Goal: Information Seeking & Learning: Learn about a topic

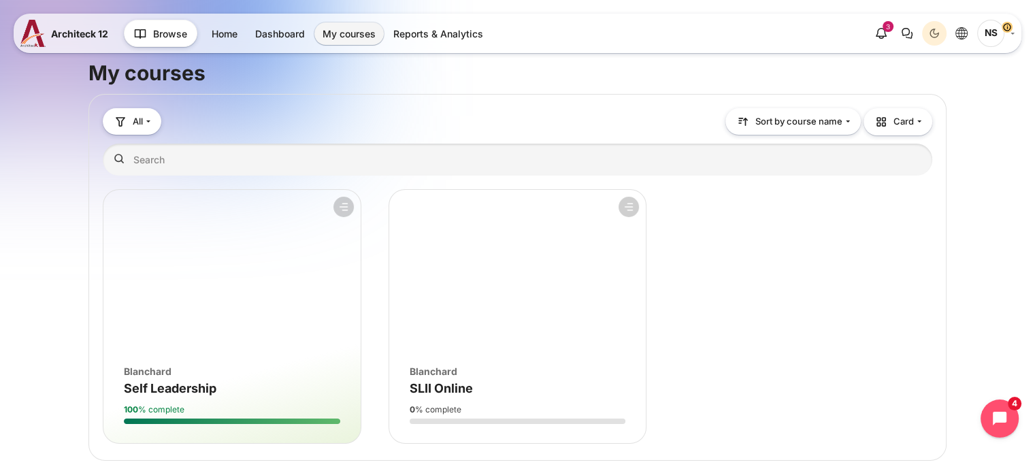
click at [517, 336] on figure "Course overview" at bounding box center [517, 271] width 257 height 163
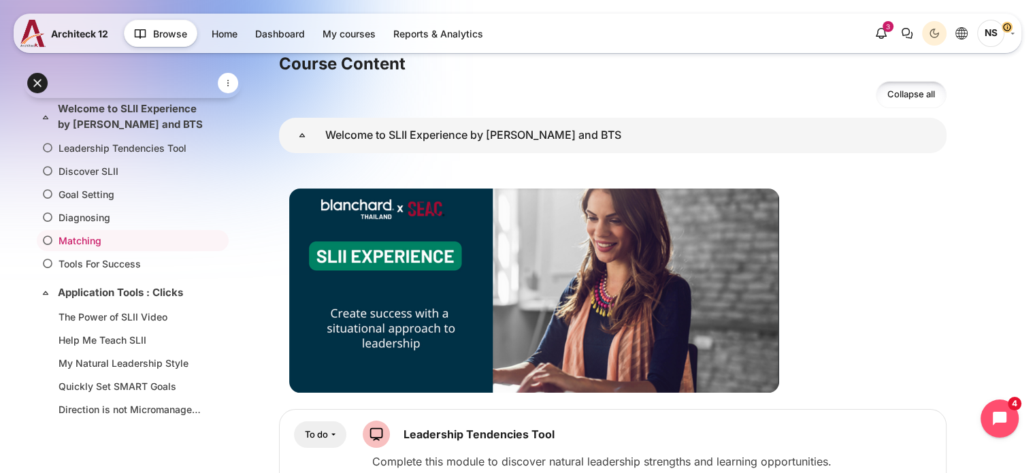
scroll to position [272, 0]
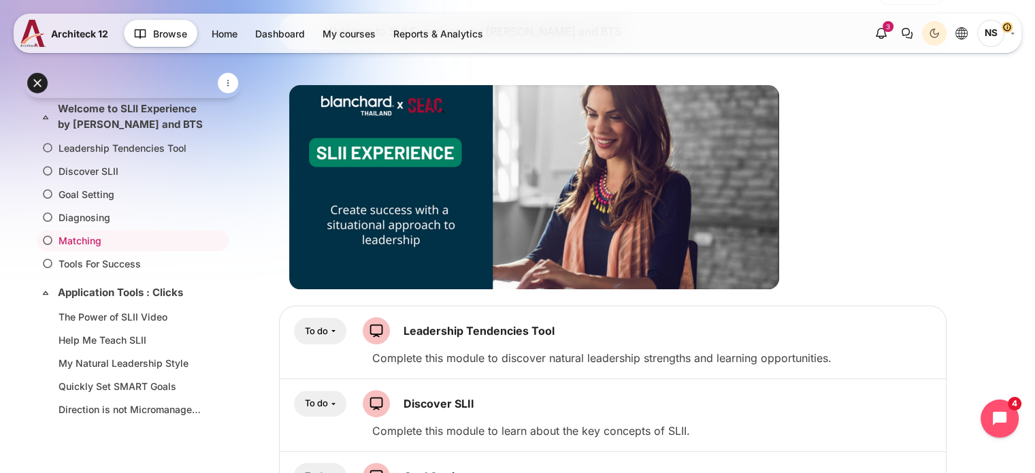
click at [329, 329] on button "To do" at bounding box center [320, 331] width 52 height 27
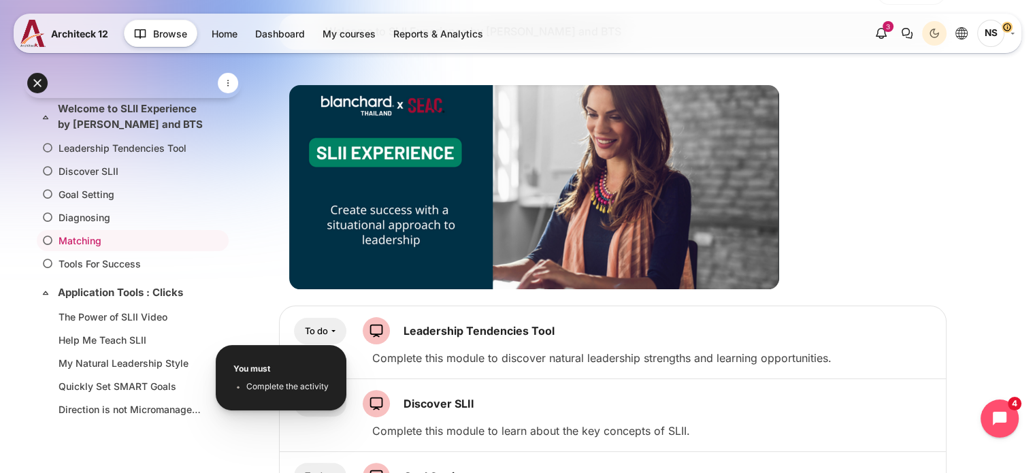
click at [315, 381] on span "Complete the activity" at bounding box center [287, 386] width 82 height 12
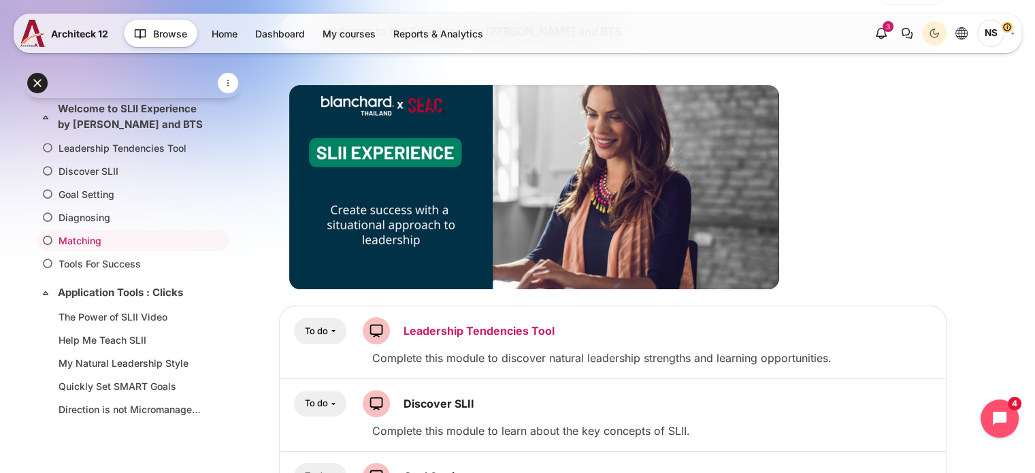
click at [434, 325] on link "Leadership Tendencies Tool SCORM package" at bounding box center [479, 331] width 151 height 14
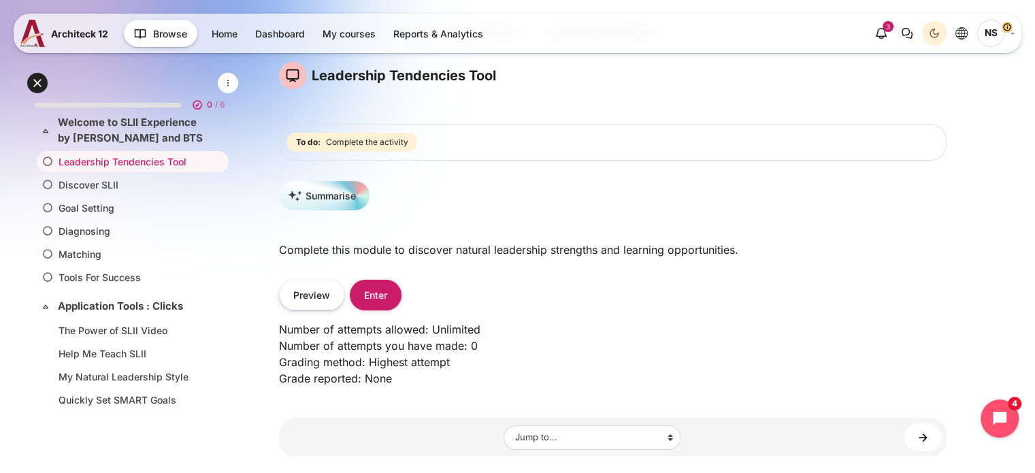
scroll to position [159, 0]
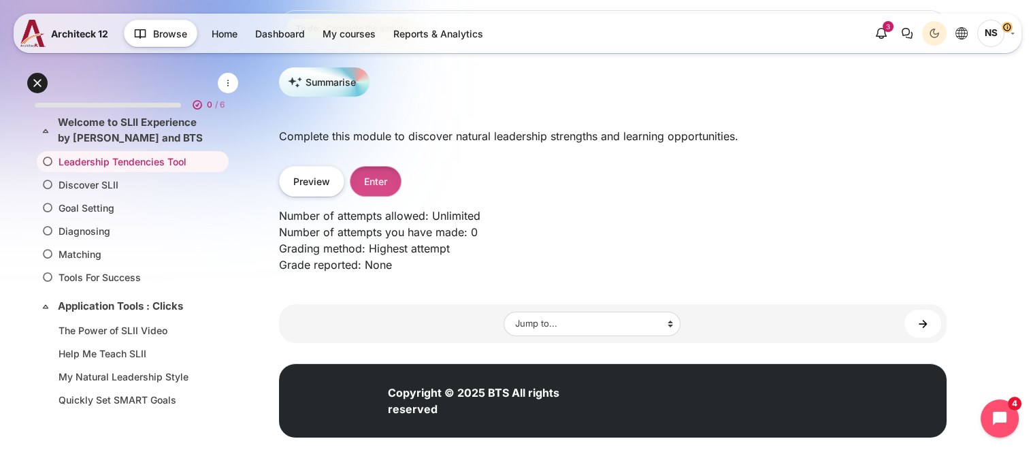
click at [375, 182] on button "Enter" at bounding box center [376, 181] width 52 height 31
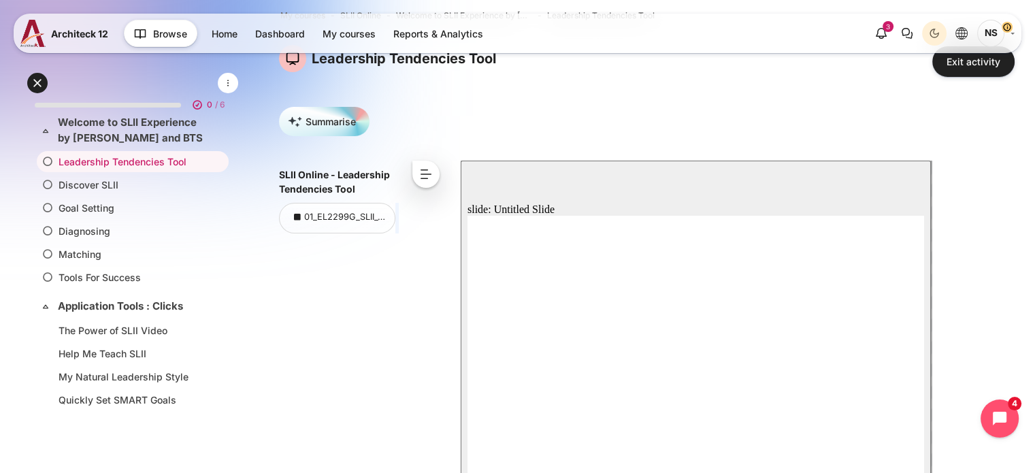
scroll to position [204, 0]
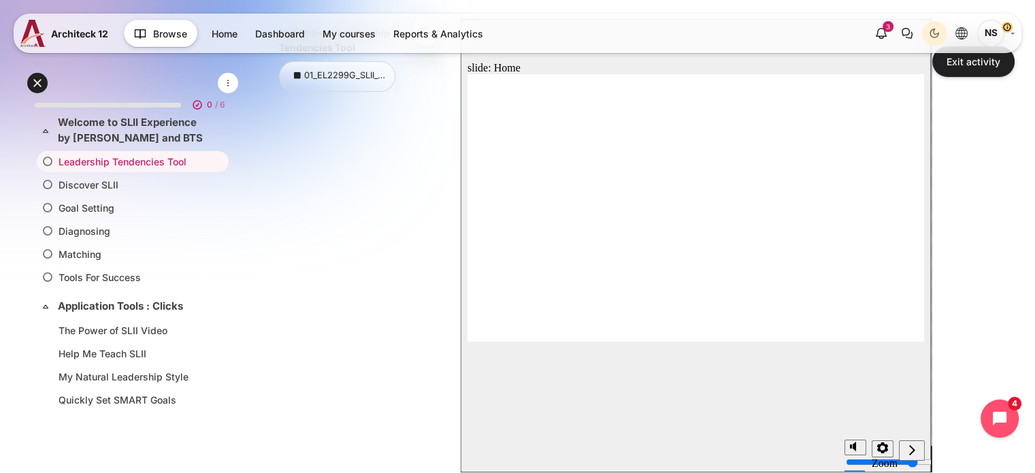
click at [438, 353] on div "SLII Online - Leadership Tendencies Tool 01_EL2299G_SLII_ONL_LTT_V092024_AE < <…" at bounding box center [613, 250] width 668 height 463
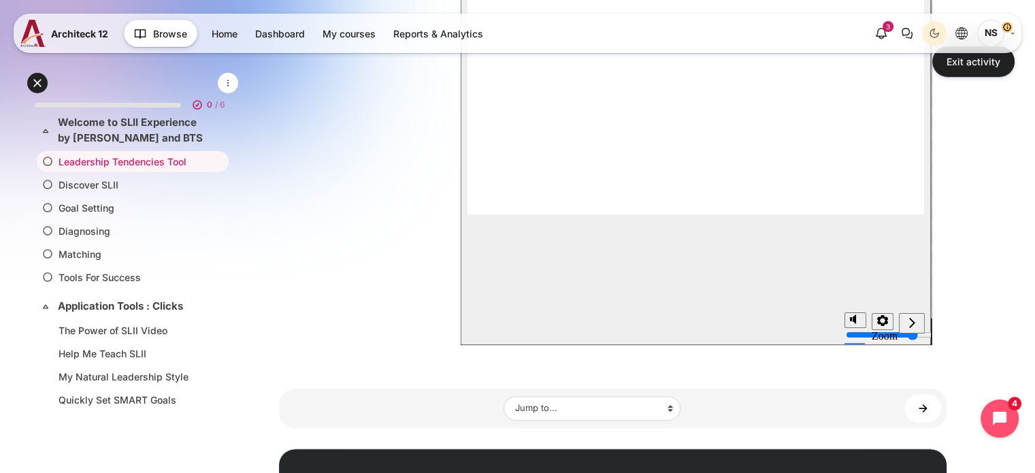
scroll to position [340, 0]
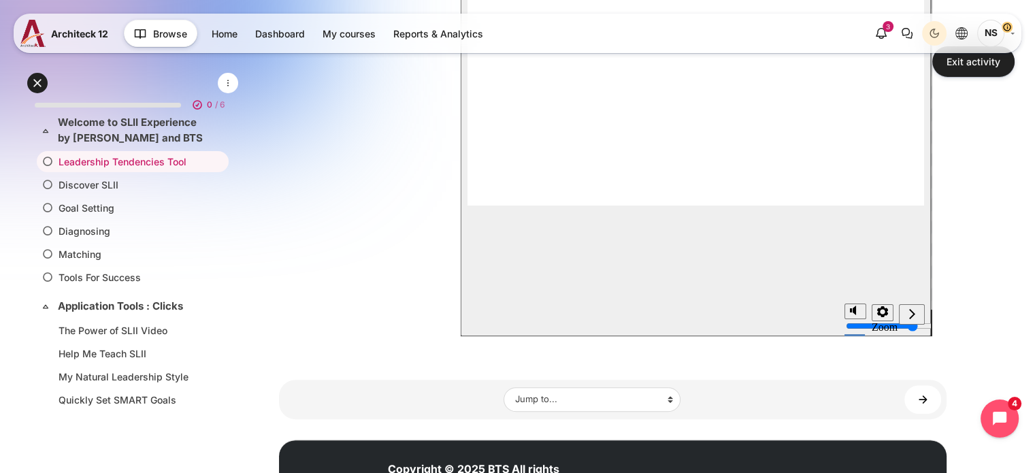
click at [906, 316] on div "next" at bounding box center [912, 315] width 15 height 14
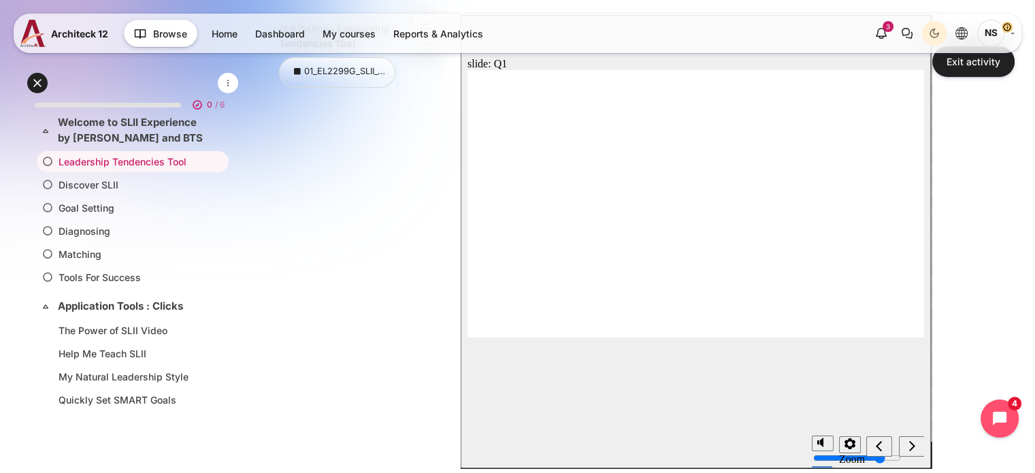
scroll to position [204, 0]
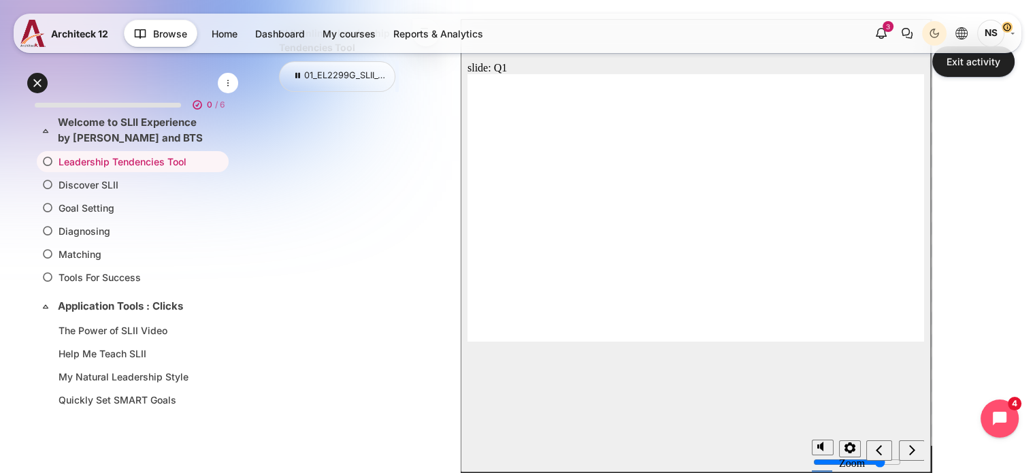
drag, startPoint x: 532, startPoint y: 131, endPoint x: 628, endPoint y: 134, distance: 96.7
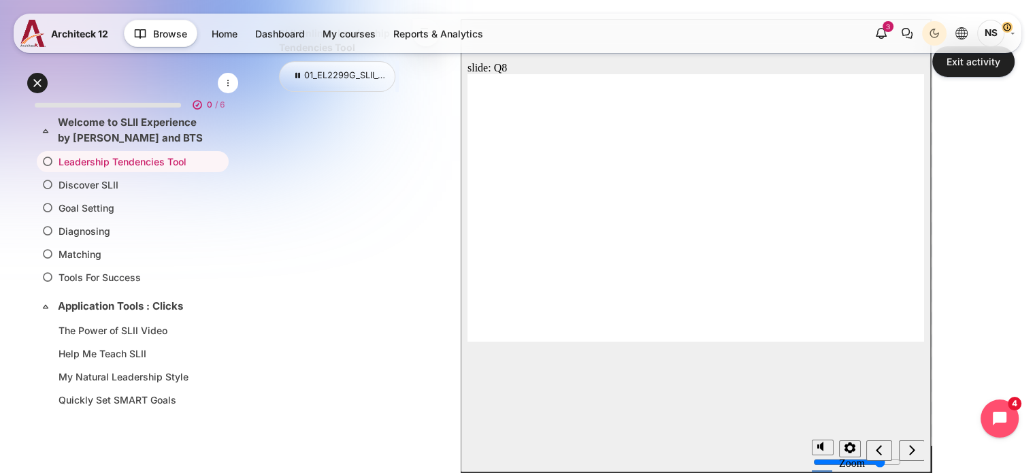
drag, startPoint x: 491, startPoint y: 104, endPoint x: 530, endPoint y: 112, distance: 40.3
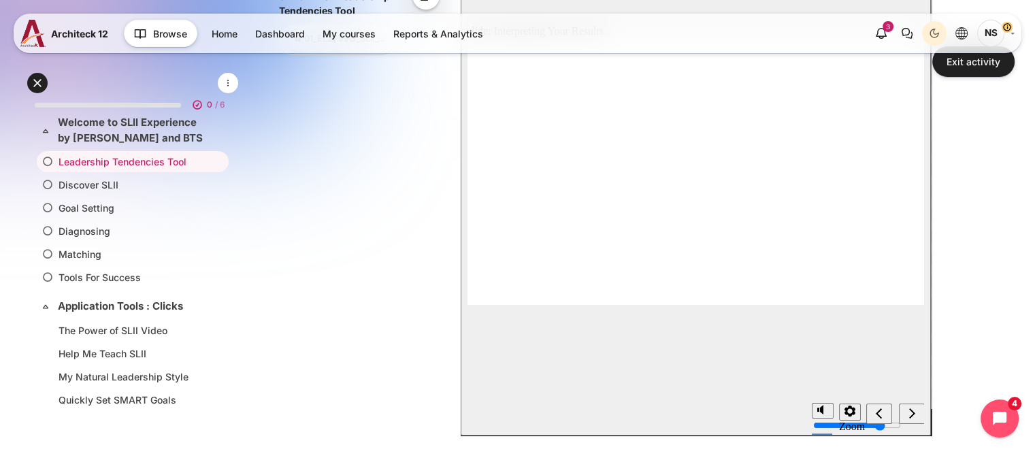
scroll to position [272, 0]
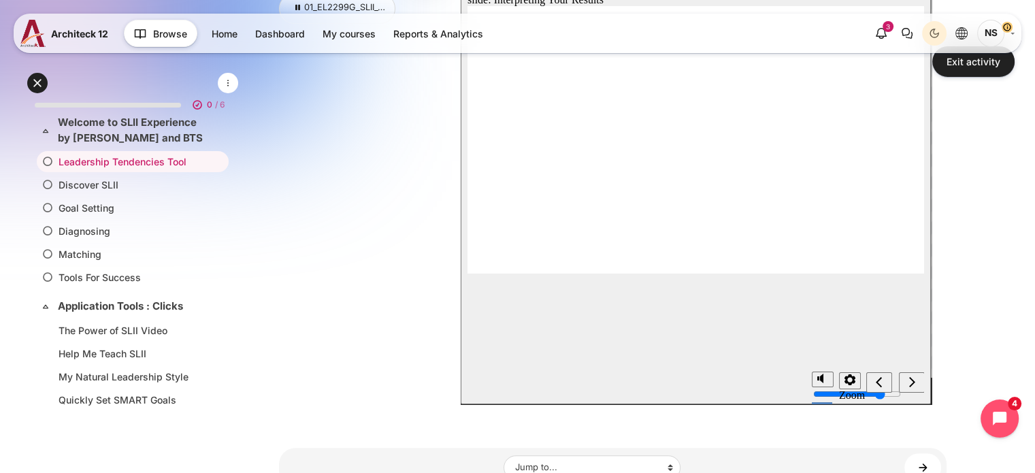
click at [909, 385] on icon "next" at bounding box center [912, 382] width 7 height 12
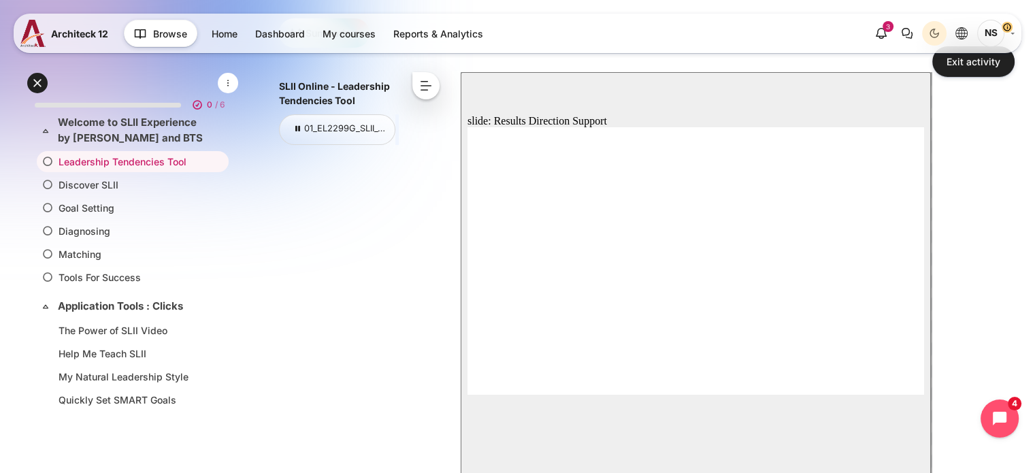
scroll to position [136, 0]
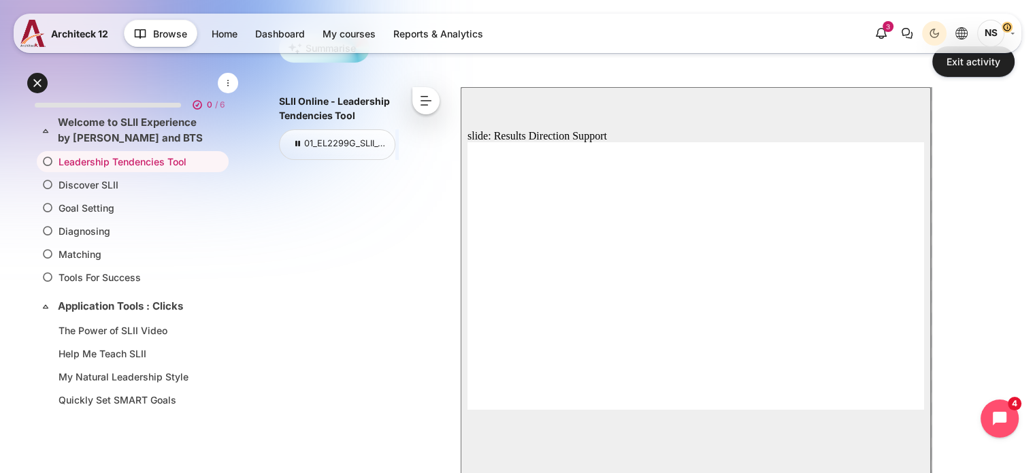
drag, startPoint x: 495, startPoint y: 178, endPoint x: 525, endPoint y: 175, distance: 30.7
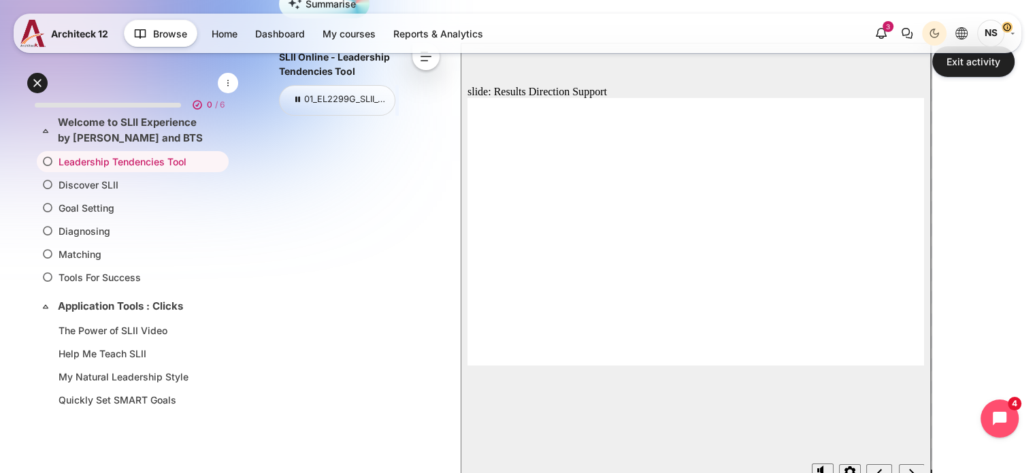
scroll to position [204, 0]
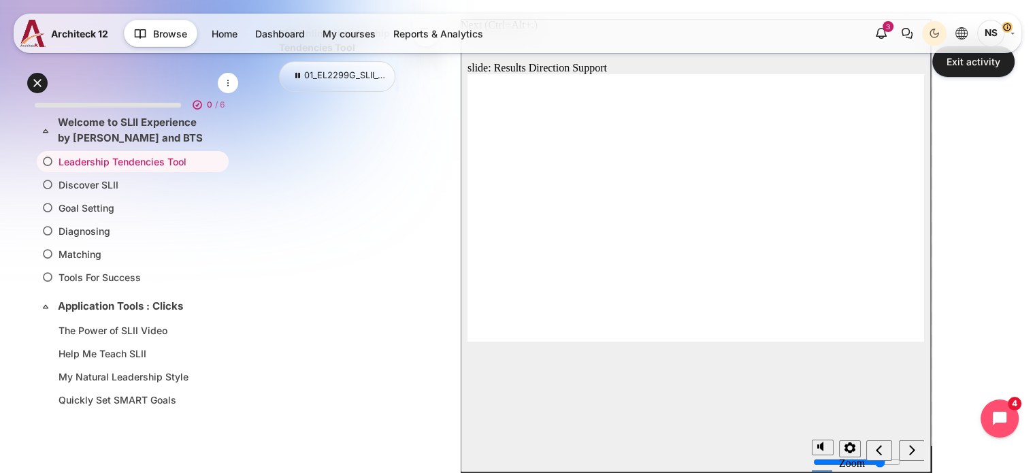
click at [917, 457] on div "next" at bounding box center [912, 451] width 15 height 14
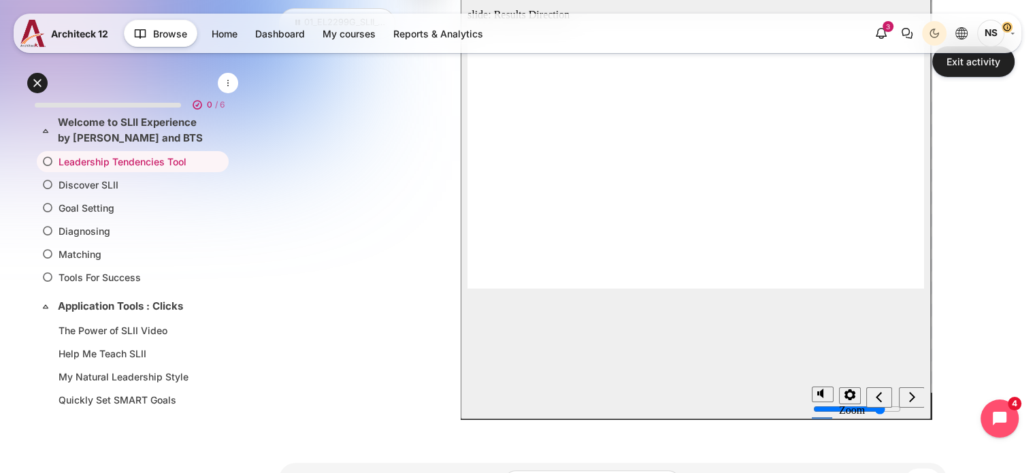
scroll to position [272, 0]
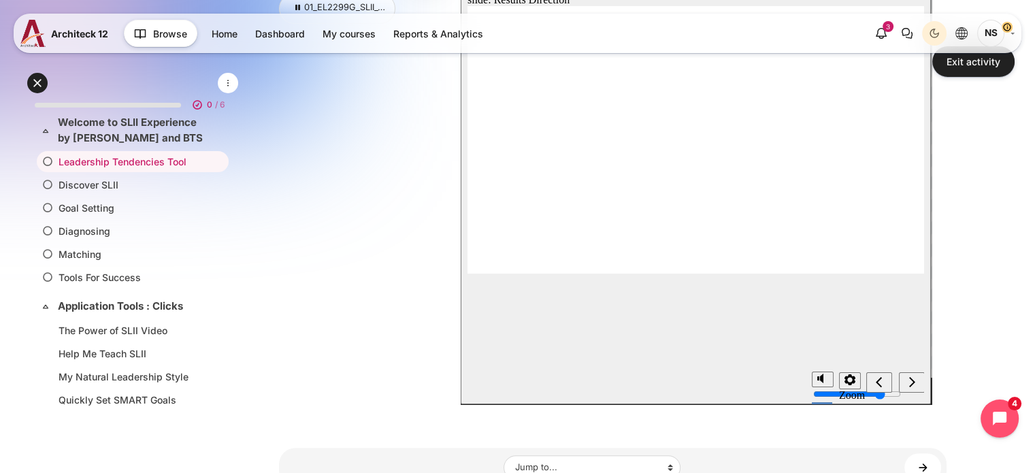
click at [916, 380] on div "next" at bounding box center [912, 383] width 15 height 14
click at [914, 383] on icon "next" at bounding box center [912, 382] width 7 height 12
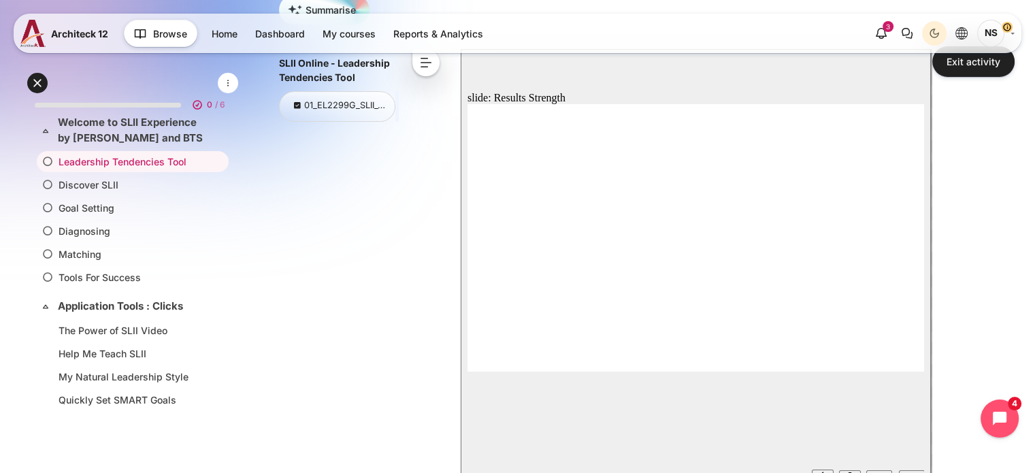
scroll to position [204, 0]
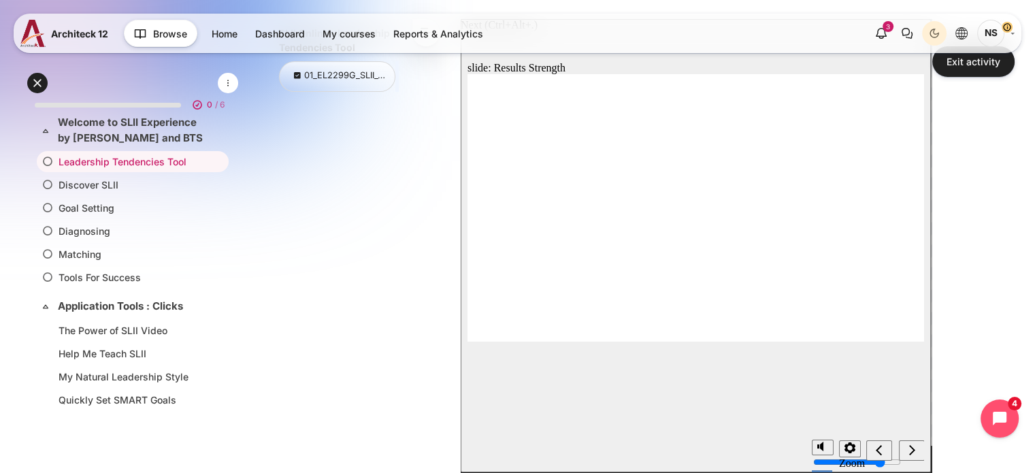
click at [909, 451] on icon "next" at bounding box center [912, 450] width 7 height 12
click at [906, 457] on div "next" at bounding box center [912, 451] width 15 height 14
click at [906, 457] on div "previous" at bounding box center [912, 451] width 15 height 14
click at [916, 455] on div "next" at bounding box center [912, 451] width 15 height 14
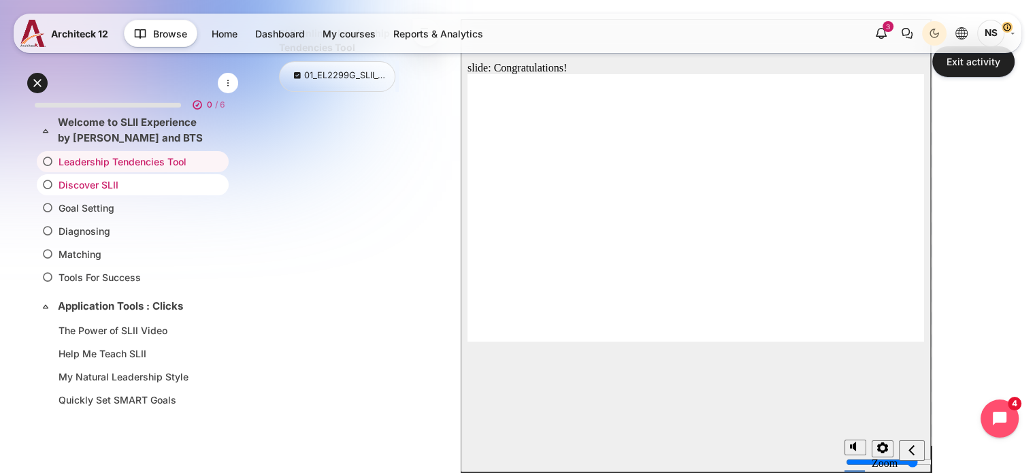
click at [95, 174] on li "Discover SLII" at bounding box center [133, 184] width 192 height 21
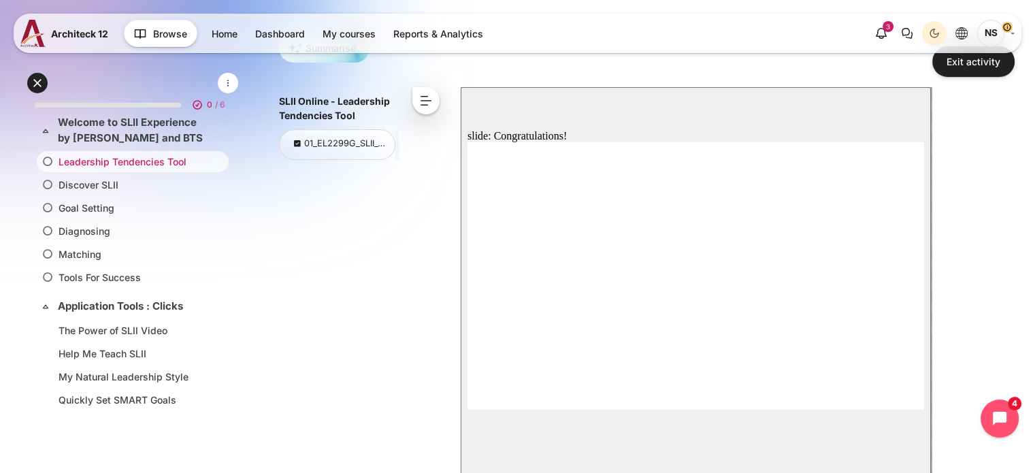
click at [176, 160] on link "Leadership Tendencies Tool" at bounding box center [130, 162] width 143 height 14
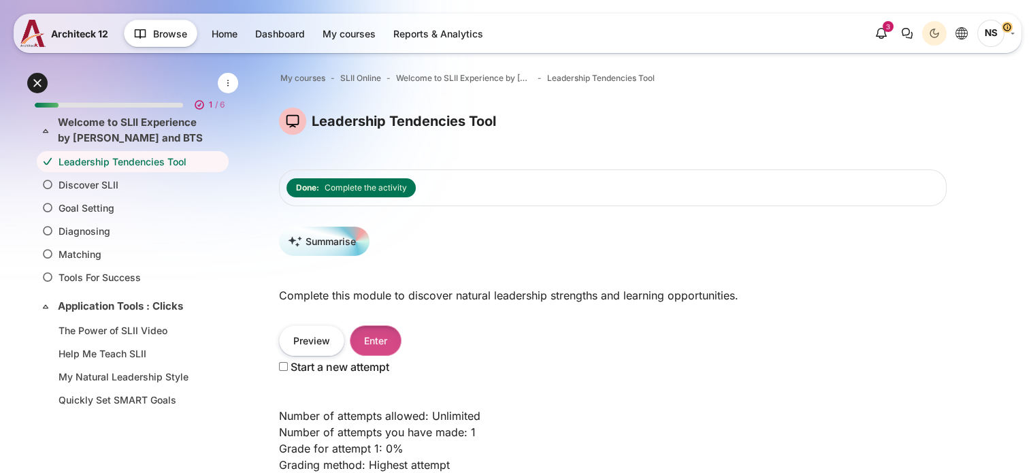
click at [368, 344] on button "Enter" at bounding box center [376, 340] width 52 height 31
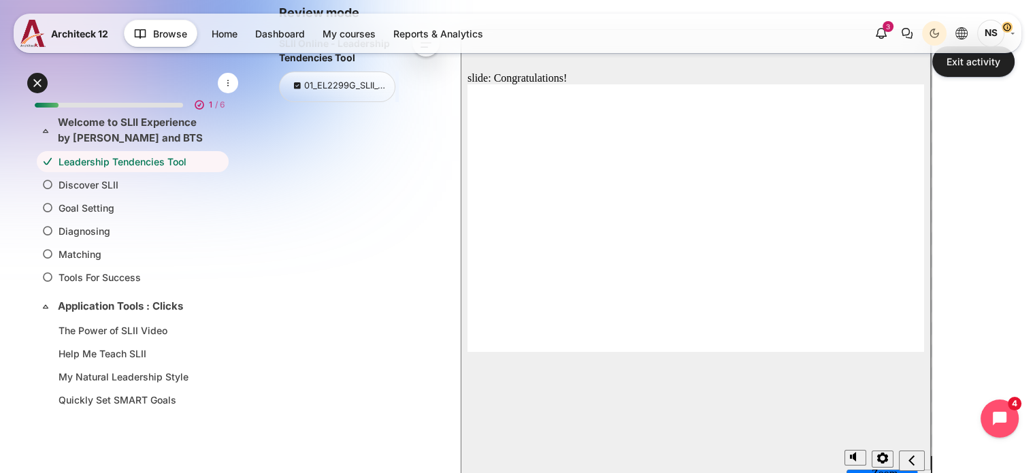
scroll to position [204, 0]
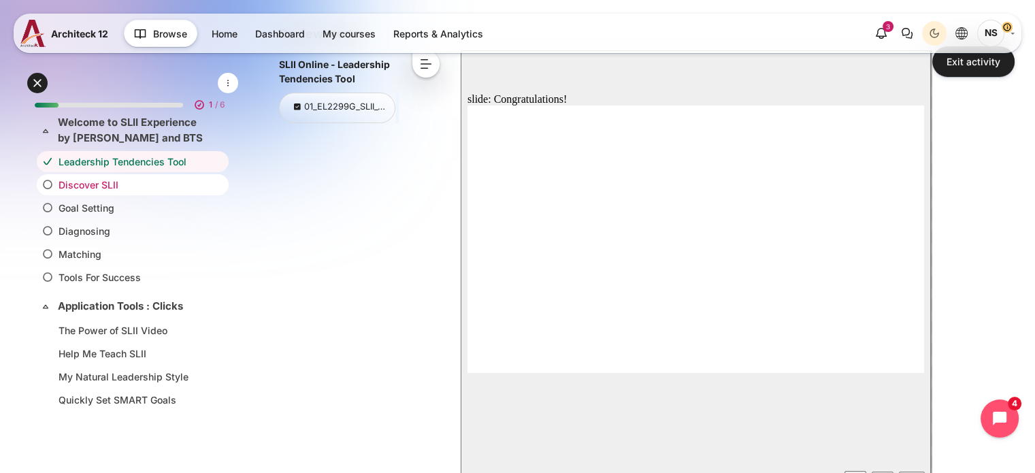
click at [93, 189] on link "Discover SLII" at bounding box center [130, 185] width 143 height 14
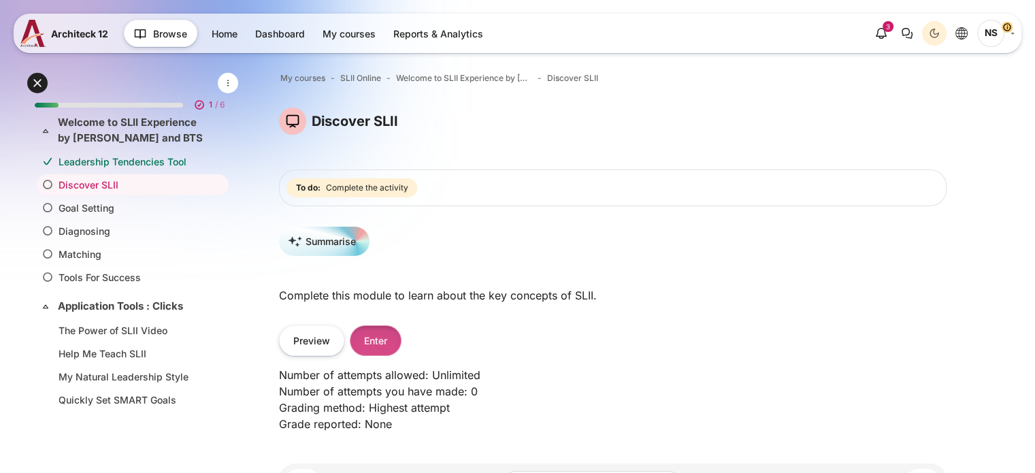
click at [392, 345] on button "Enter" at bounding box center [376, 340] width 52 height 31
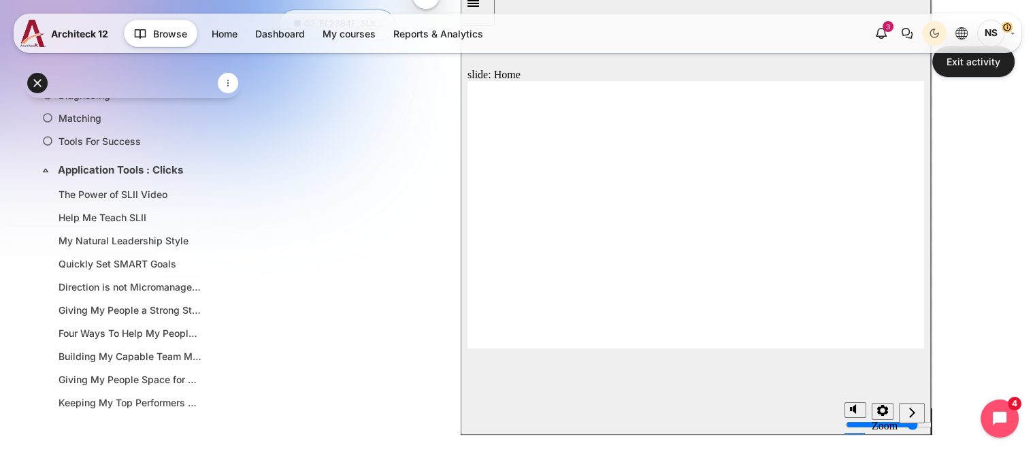
scroll to position [272, 0]
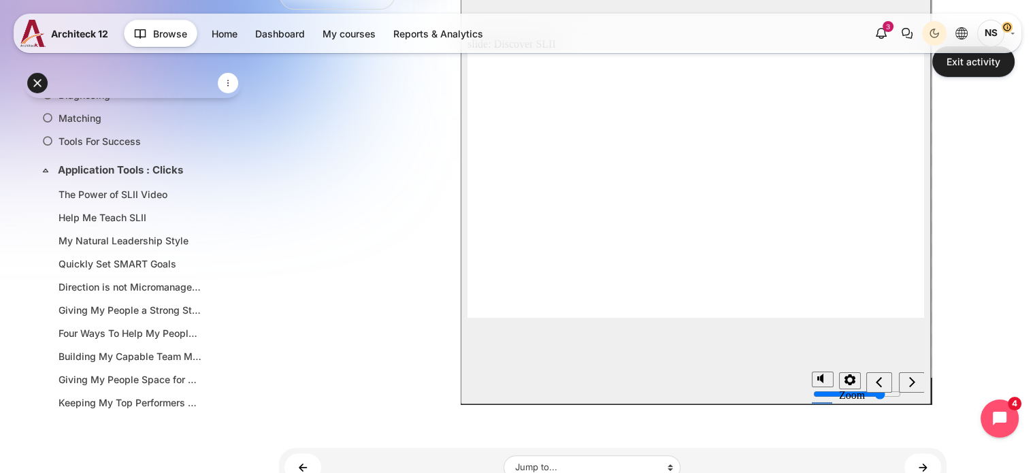
click at [913, 378] on icon "next" at bounding box center [912, 382] width 7 height 12
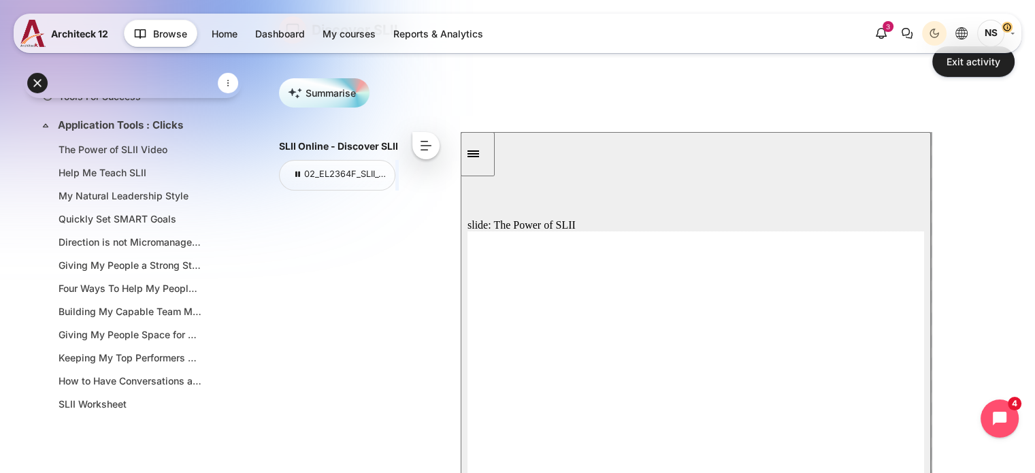
scroll to position [204, 0]
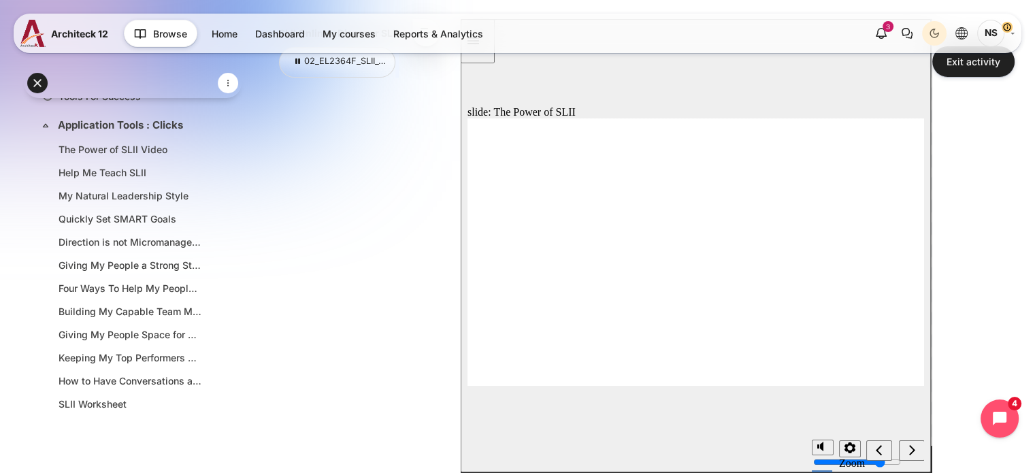
click at [404, 236] on div "SLII Online - Discover SLII 02_EL2364F_SLII_ONL_Discover_V092024_AE < << < ^ > …" at bounding box center [613, 250] width 668 height 463
drag, startPoint x: 824, startPoint y: 399, endPoint x: 828, endPoint y: 375, distance: 24.1
type input "10"
click at [828, 406] on input "volume" at bounding box center [857, 411] width 88 height 11
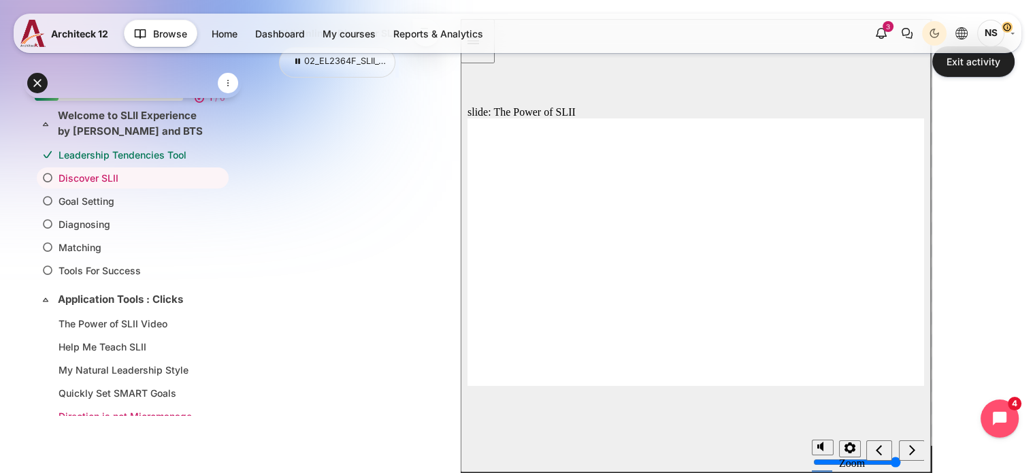
scroll to position [0, 0]
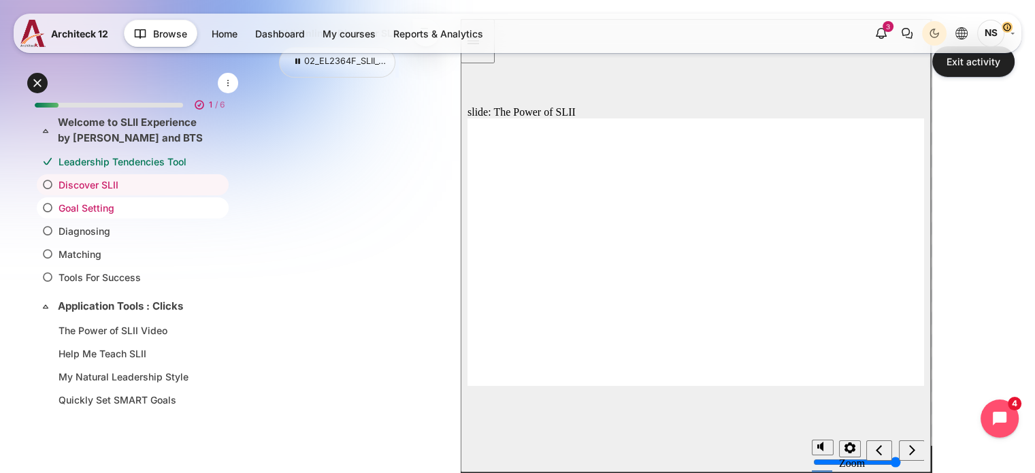
click at [112, 206] on link "Goal Setting" at bounding box center [130, 208] width 143 height 14
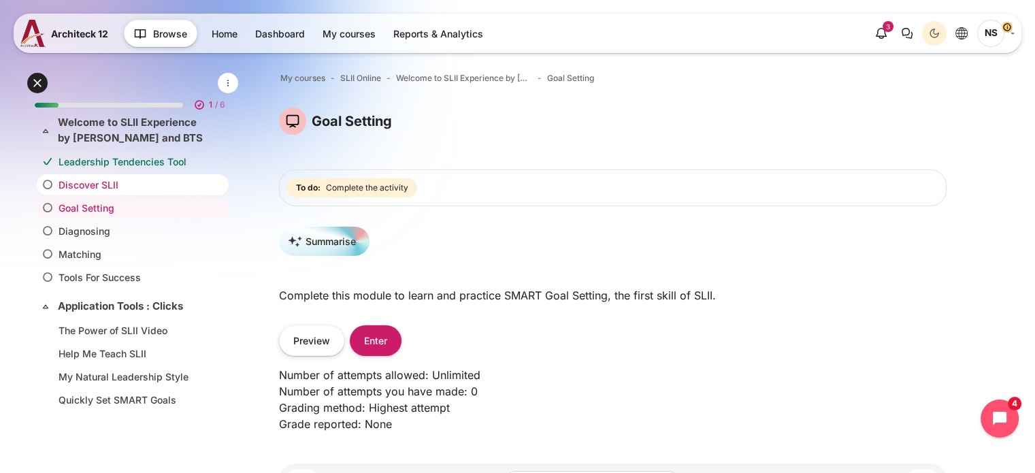
click at [110, 189] on link "Discover SLII" at bounding box center [130, 185] width 143 height 14
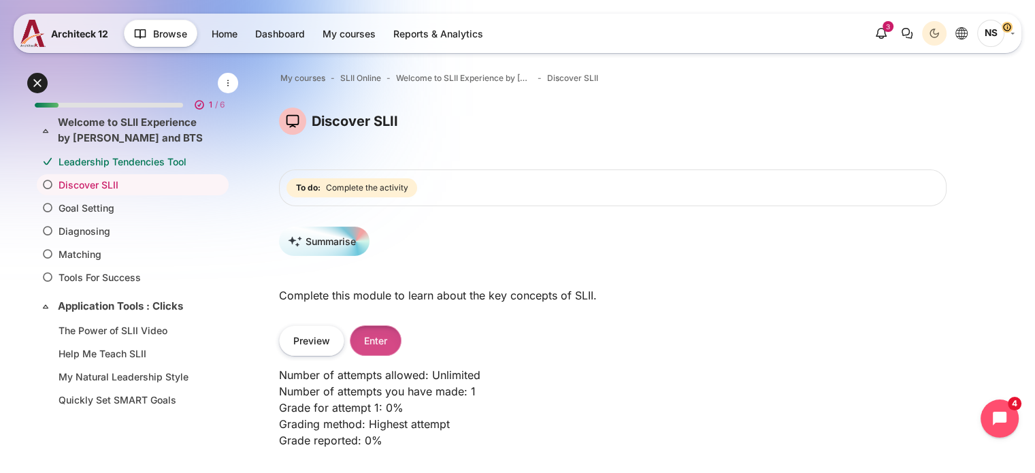
click at [381, 351] on button "Enter" at bounding box center [376, 340] width 52 height 31
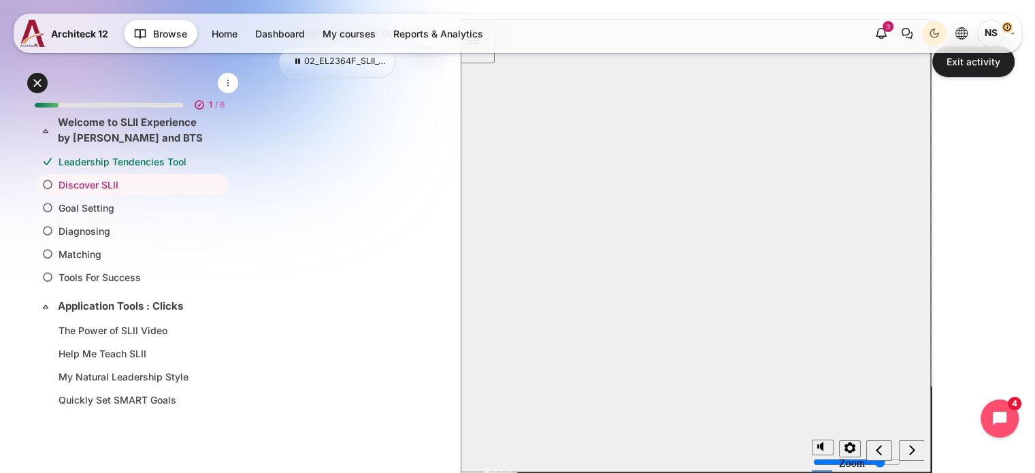
scroll to position [136, 0]
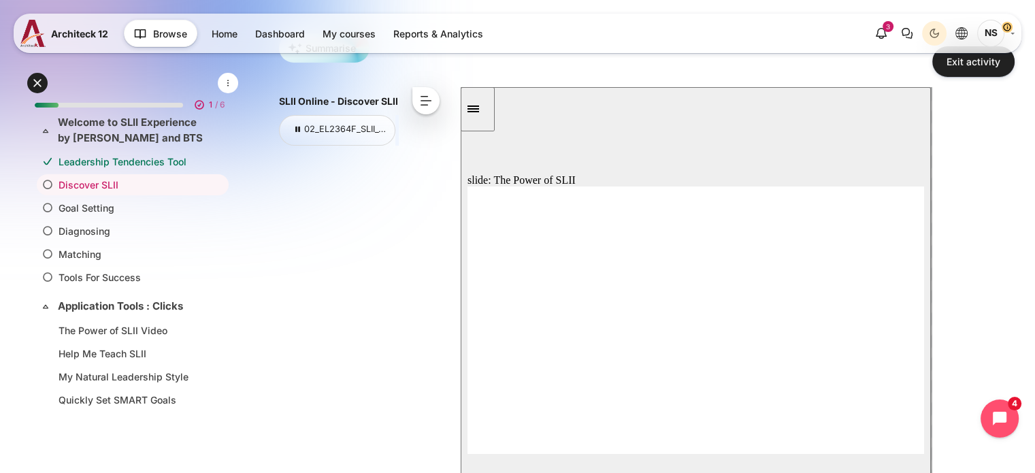
scroll to position [204, 0]
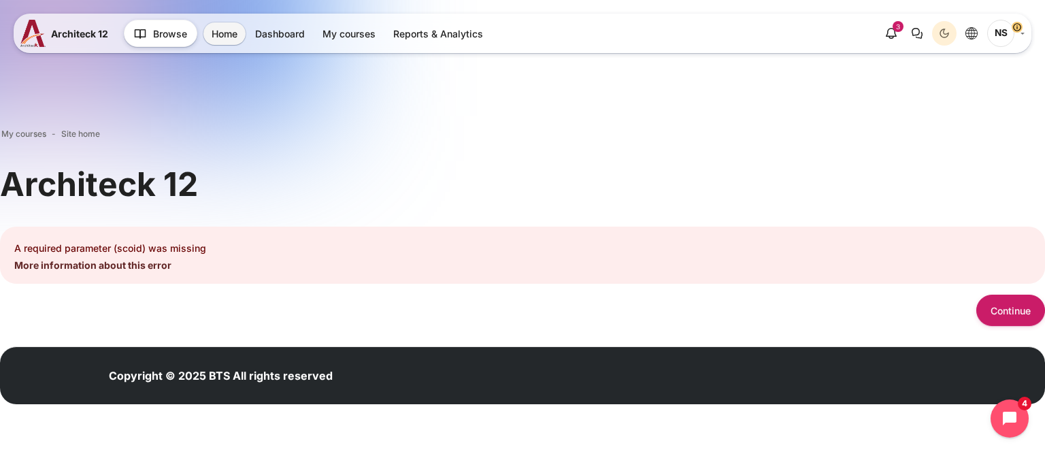
click at [139, 267] on link "More information about this error" at bounding box center [92, 265] width 157 height 12
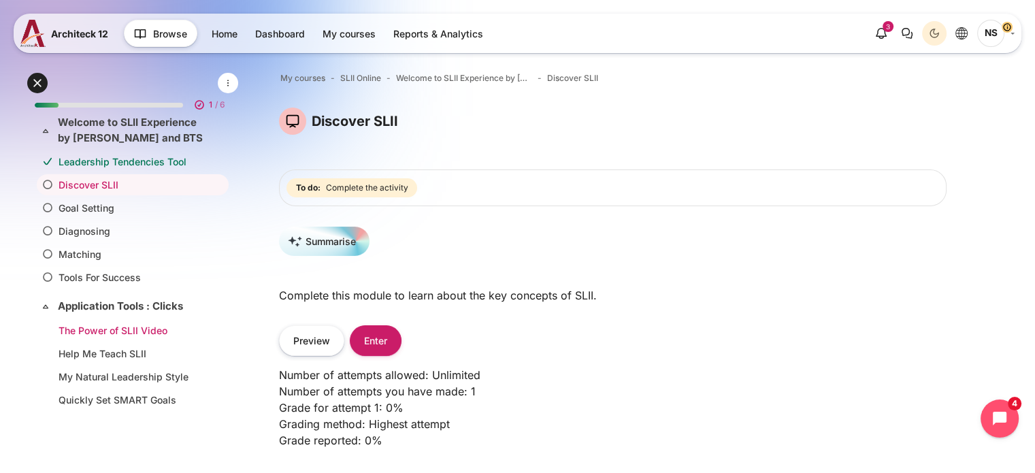
click at [144, 328] on link "The Power of SLII Video" at bounding box center [130, 330] width 143 height 14
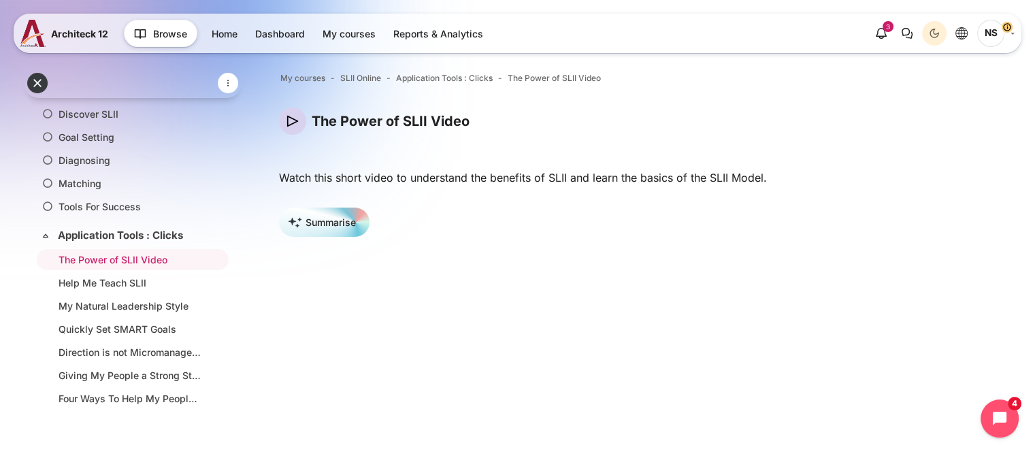
click at [1013, 32] on link "NS" at bounding box center [995, 33] width 37 height 27
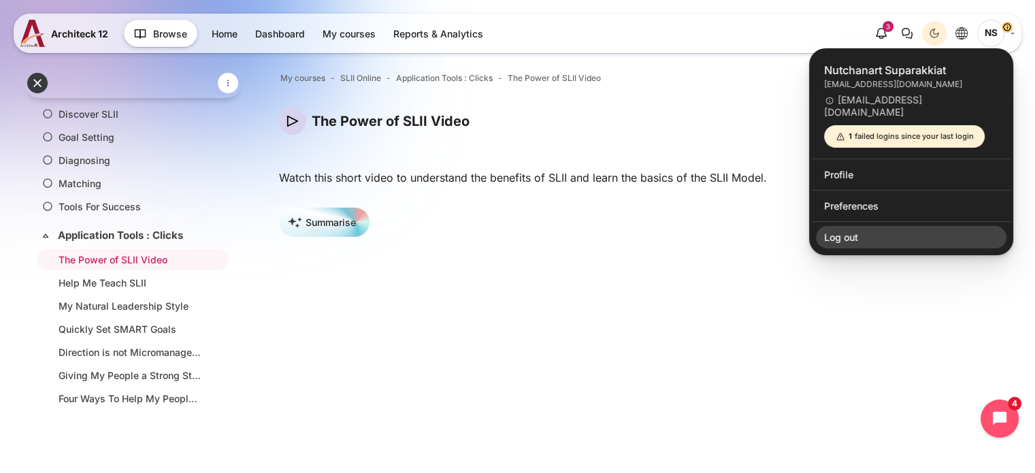
click at [857, 226] on link "Log out" at bounding box center [911, 237] width 191 height 23
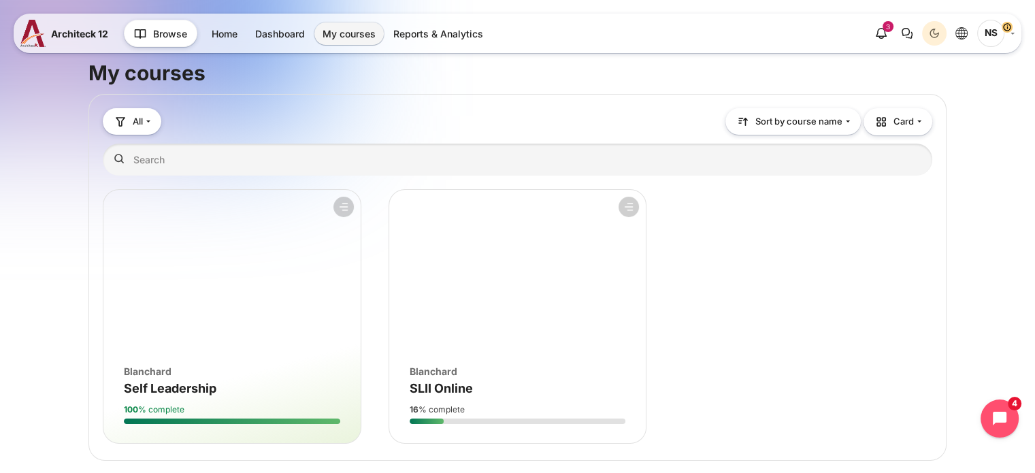
click at [542, 314] on figure "Course overview" at bounding box center [517, 271] width 257 height 163
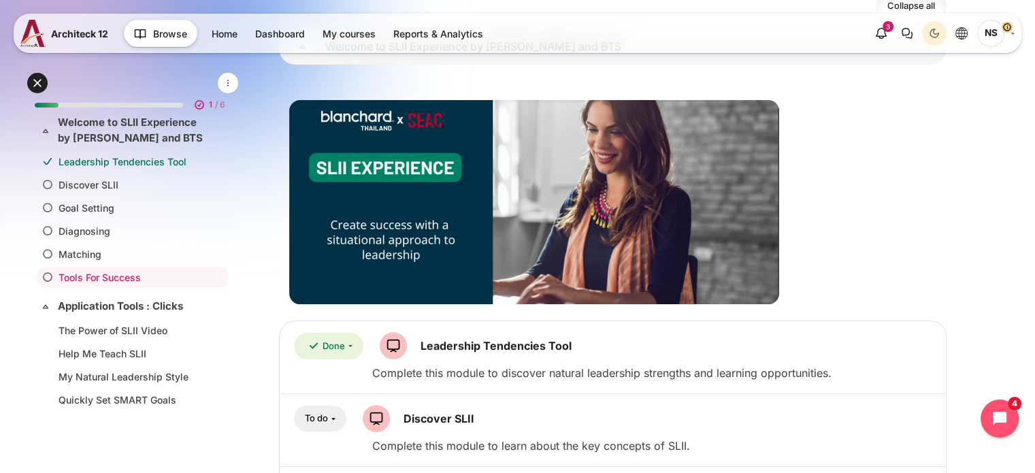
scroll to position [340, 0]
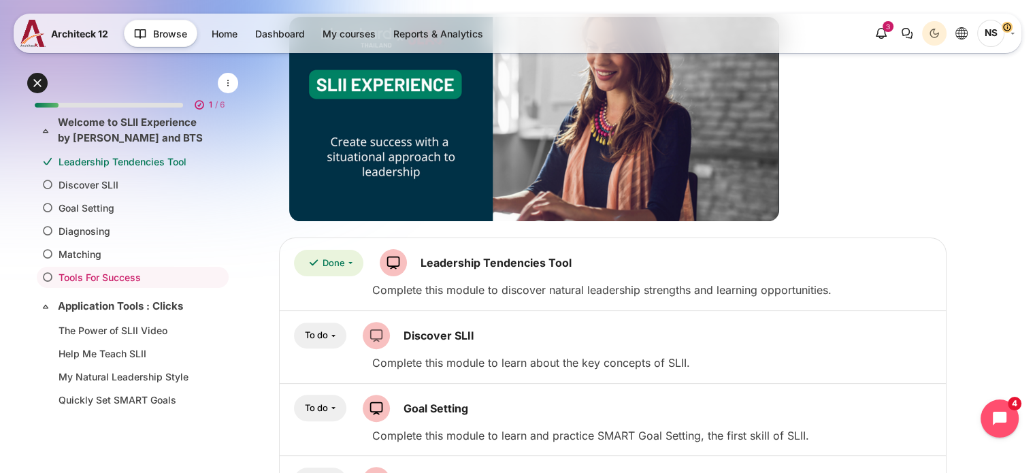
click at [375, 335] on img "Content" at bounding box center [376, 335] width 27 height 27
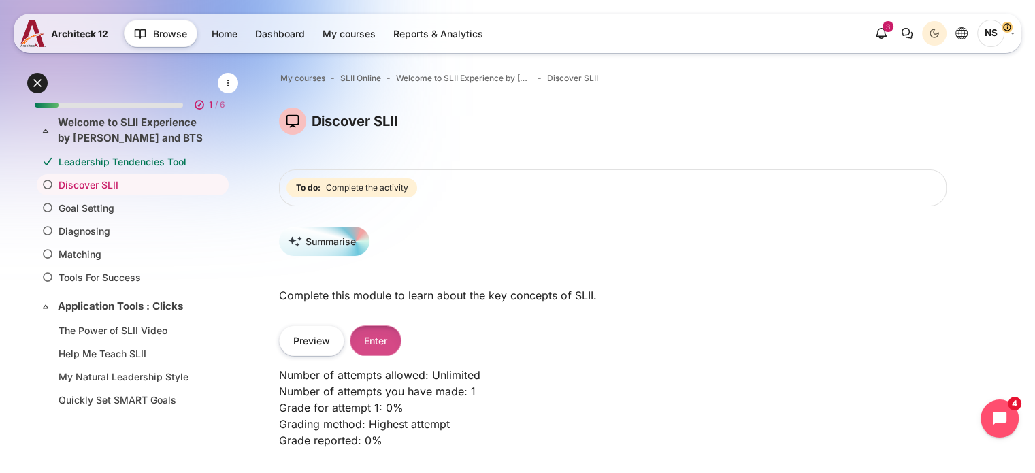
click at [376, 340] on button "Enter" at bounding box center [376, 340] width 52 height 31
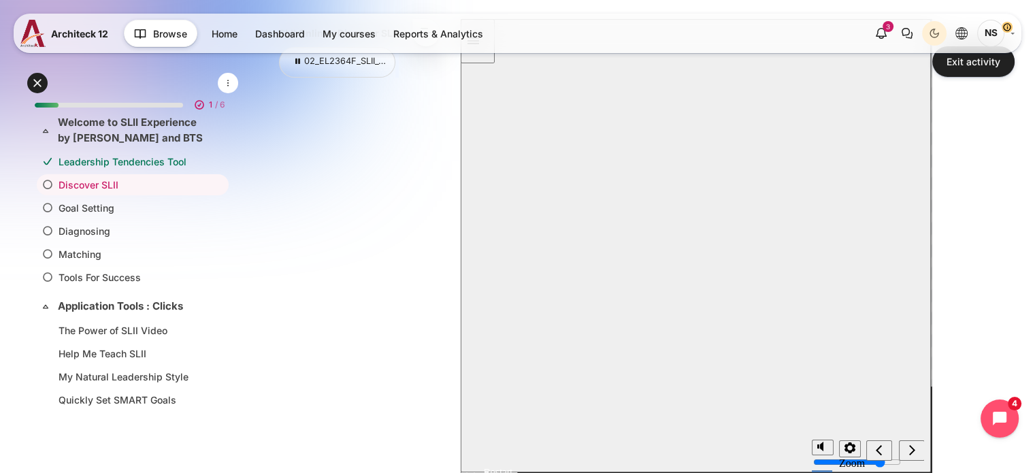
click at [513, 448] on button "Resume" at bounding box center [487, 456] width 52 height 16
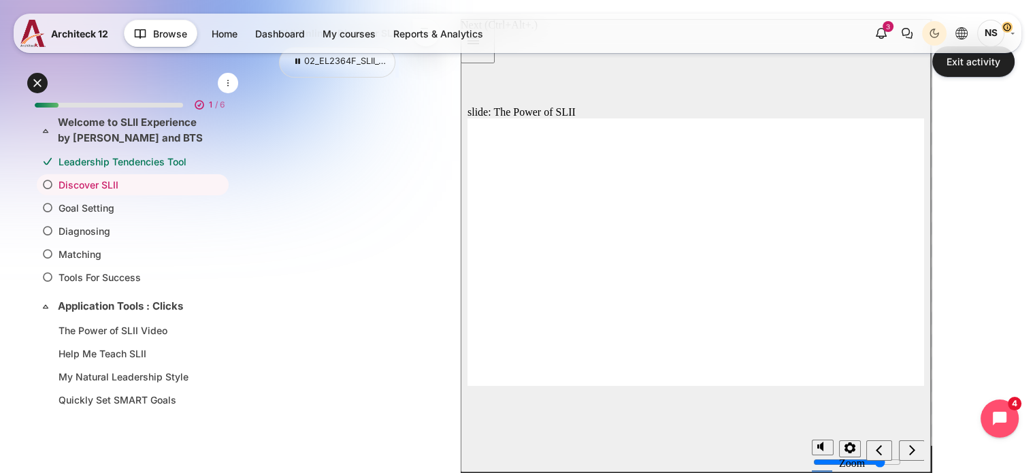
click at [915, 450] on icon "next" at bounding box center [912, 450] width 7 height 12
